Goal: Task Accomplishment & Management: Manage account settings

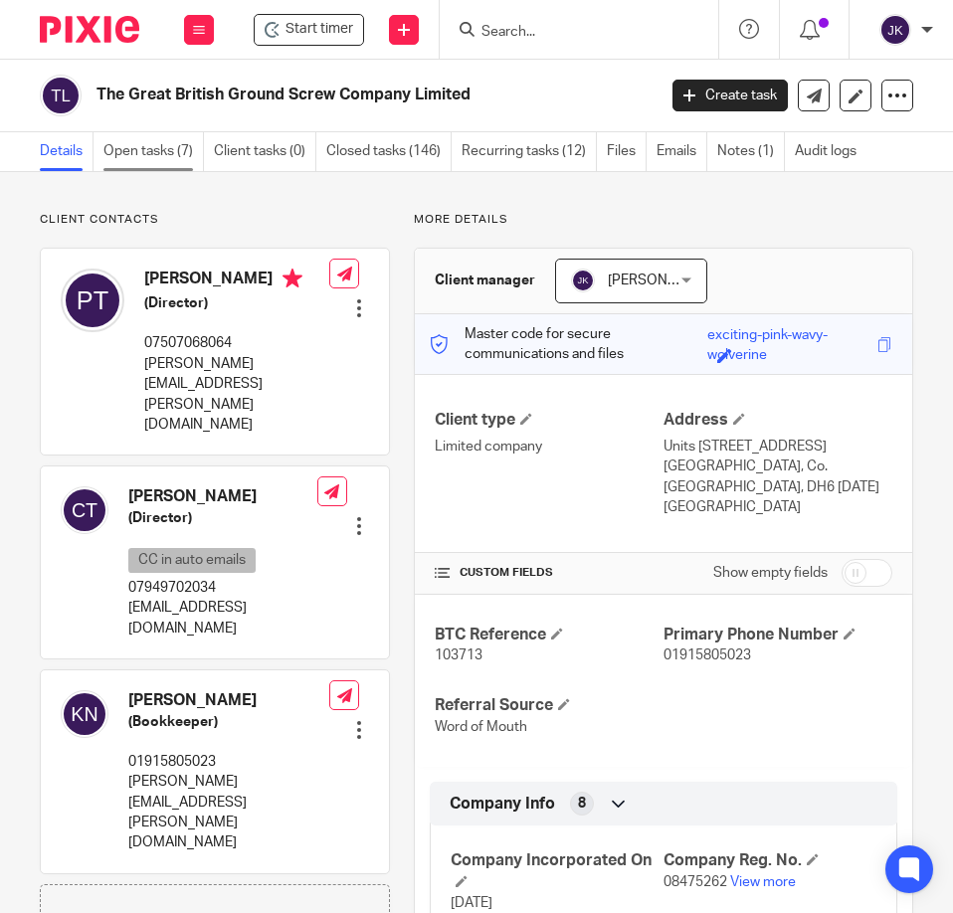
click at [148, 149] on link "Open tasks (7)" at bounding box center [153, 151] width 100 height 39
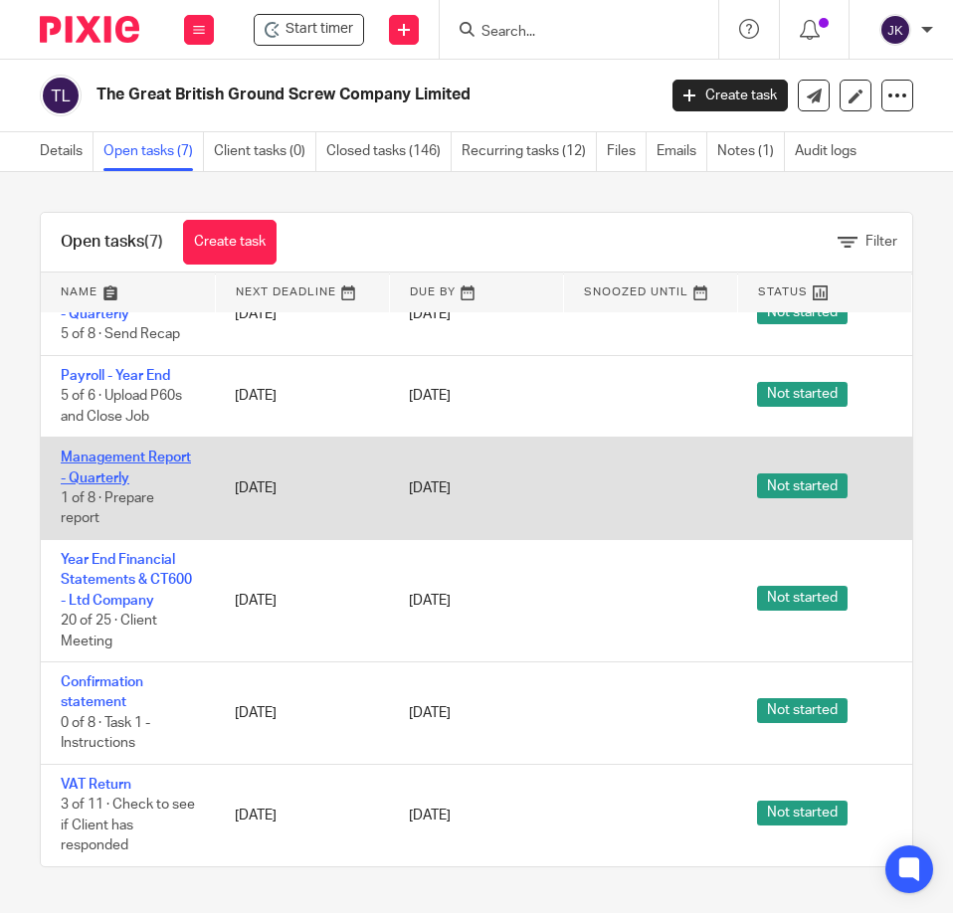
click at [98, 451] on link "Management Report - Quarterly" at bounding box center [126, 468] width 130 height 34
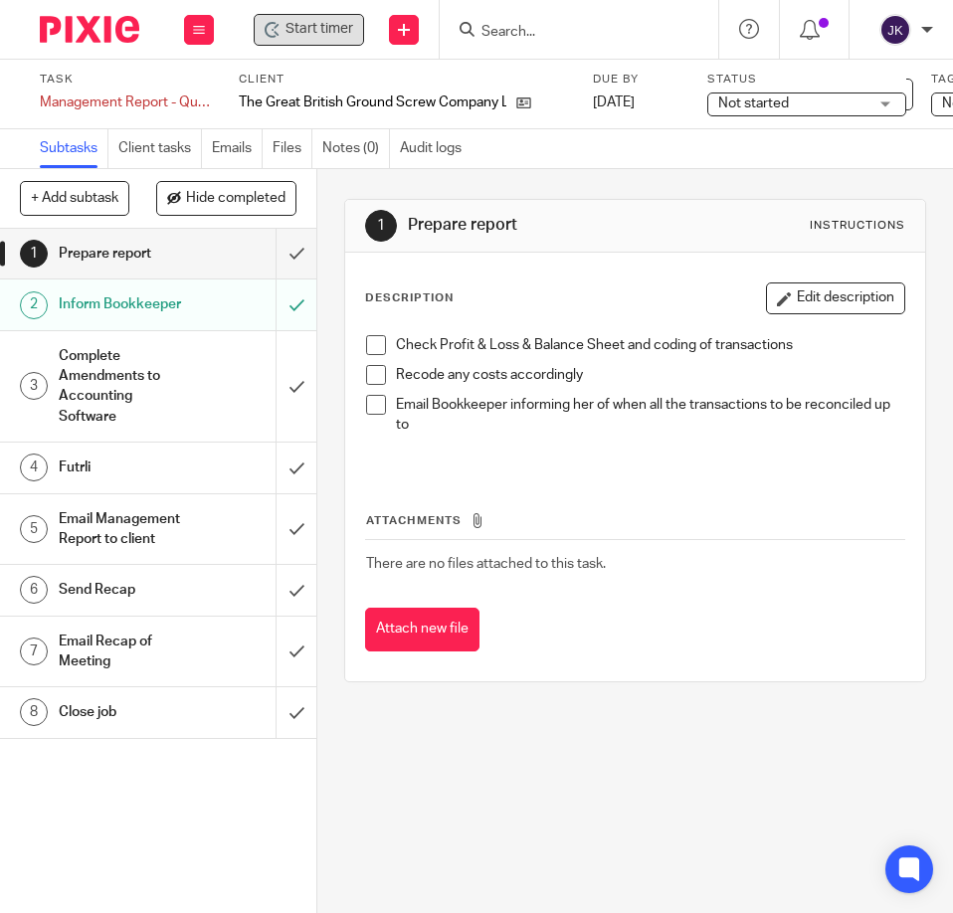
click at [283, 22] on div "Start timer" at bounding box center [309, 29] width 89 height 21
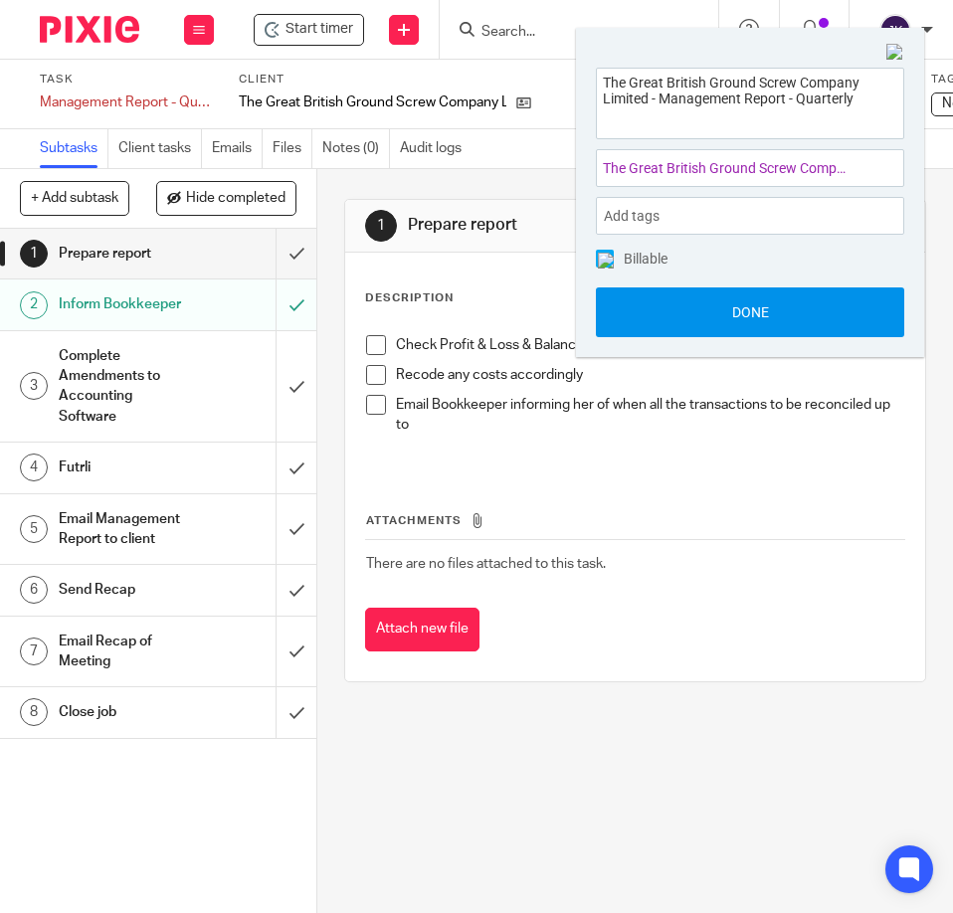
click at [681, 305] on button "Done" at bounding box center [750, 312] width 308 height 50
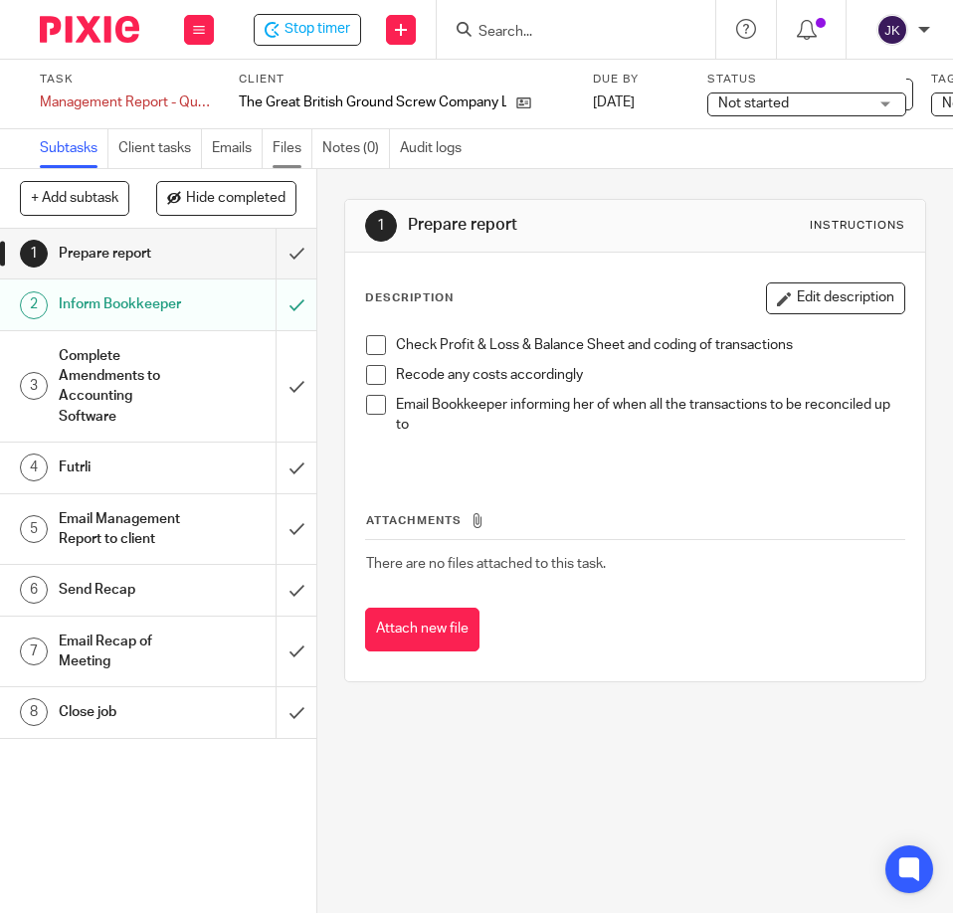
click at [286, 155] on link "Files" at bounding box center [293, 148] width 40 height 39
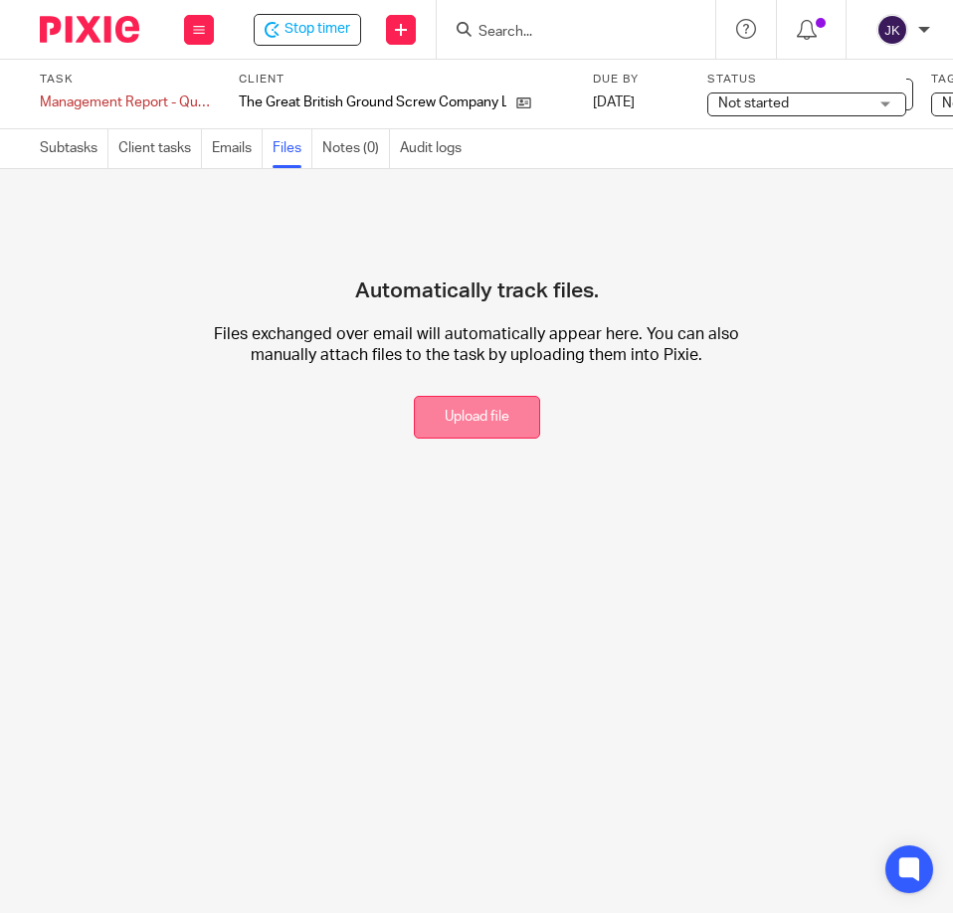
click at [461, 426] on button "Upload file" at bounding box center [477, 417] width 126 height 43
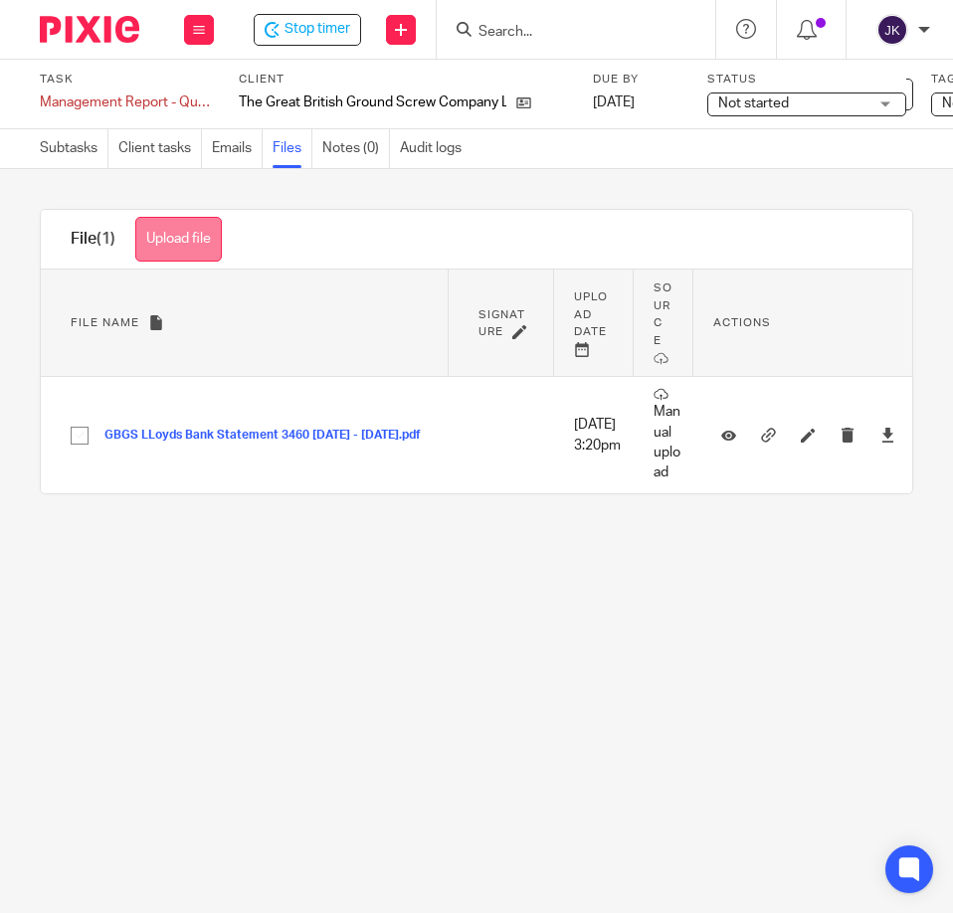
click at [207, 229] on button "Upload file" at bounding box center [178, 239] width 87 height 45
